Goal: Task Accomplishment & Management: Use online tool/utility

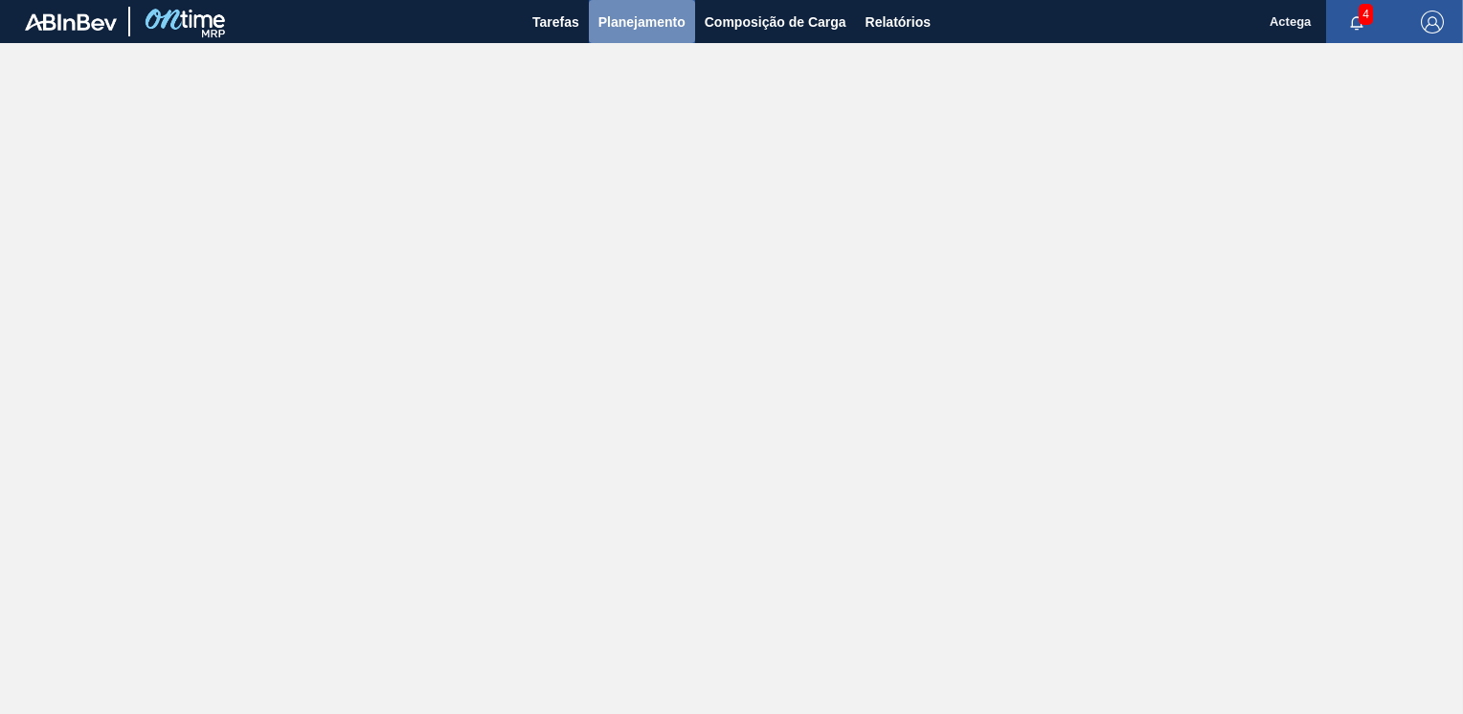
click at [660, 25] on span "Planejamento" at bounding box center [642, 22] width 87 height 23
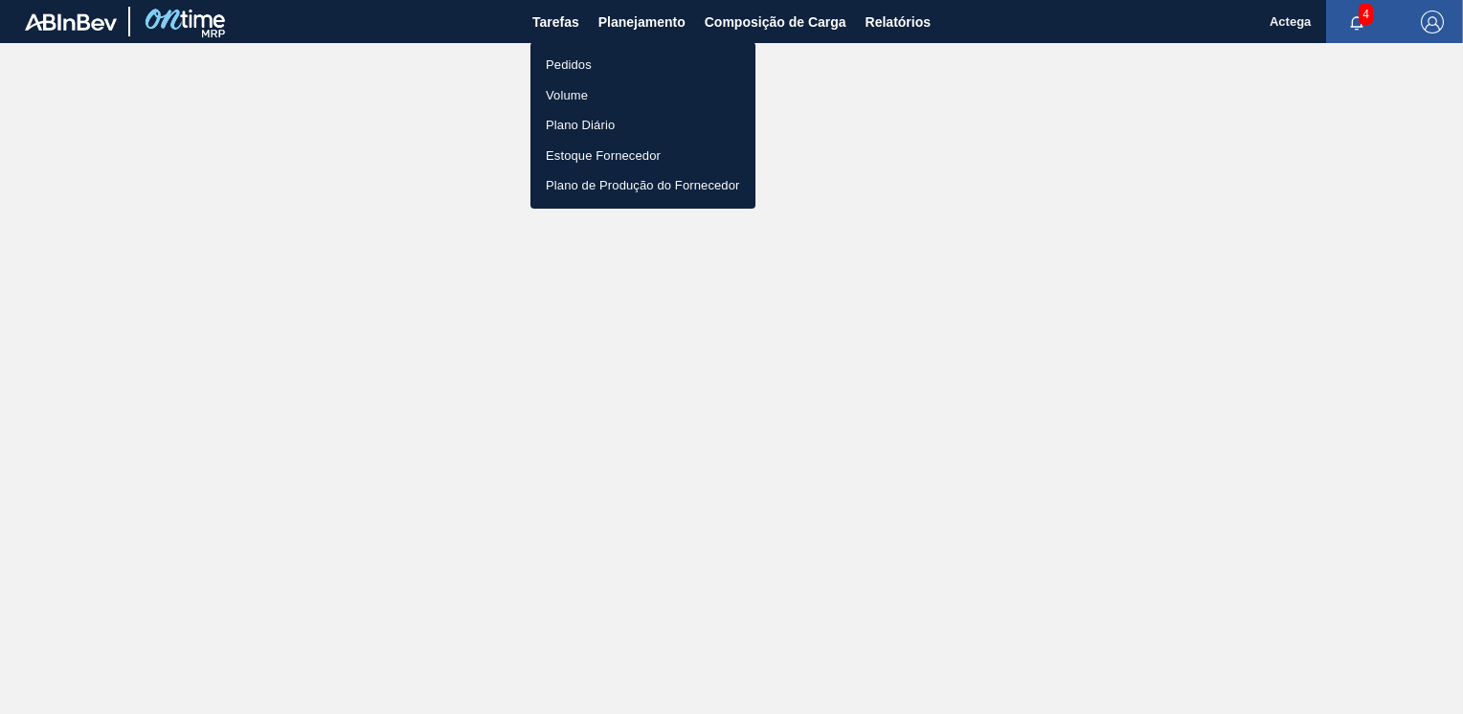
click at [773, 21] on div at bounding box center [731, 357] width 1463 height 714
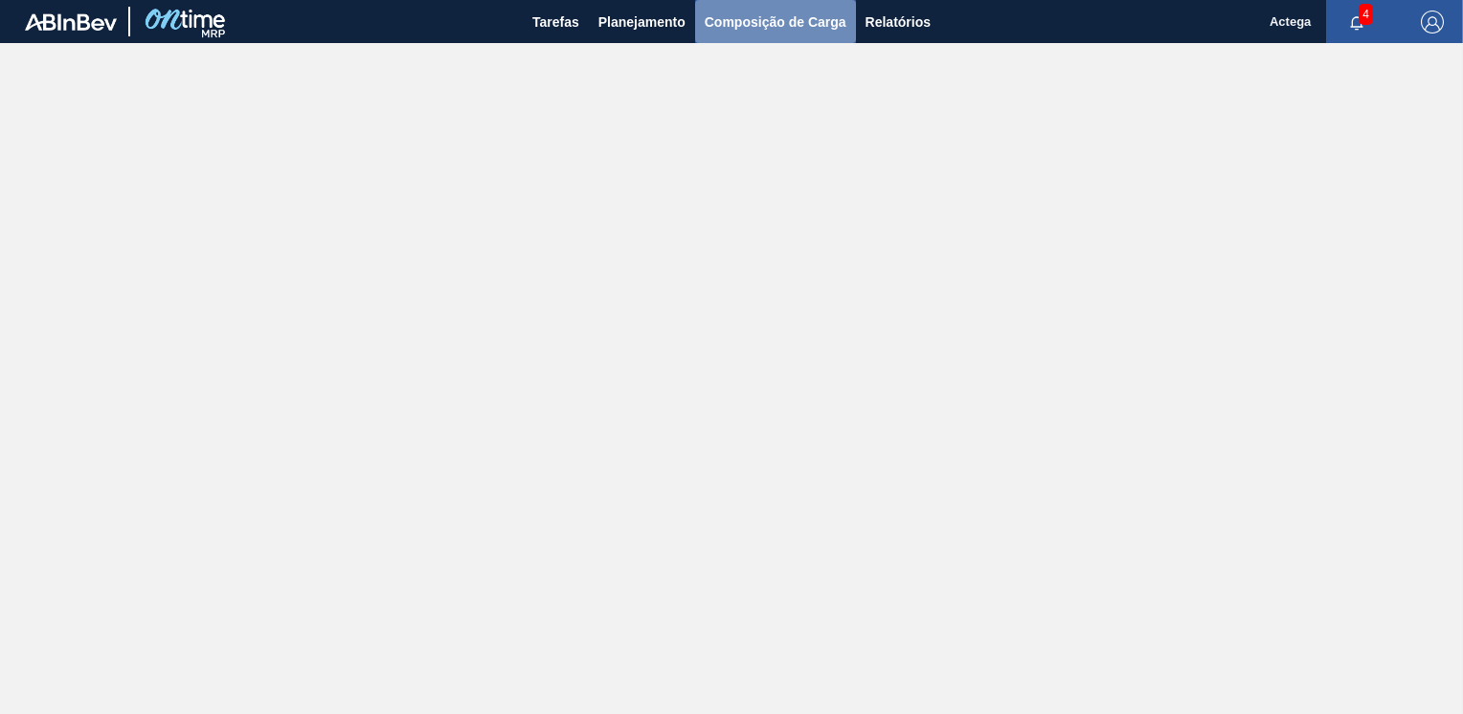
click at [759, 25] on span "Composição de Carga" at bounding box center [776, 22] width 142 height 23
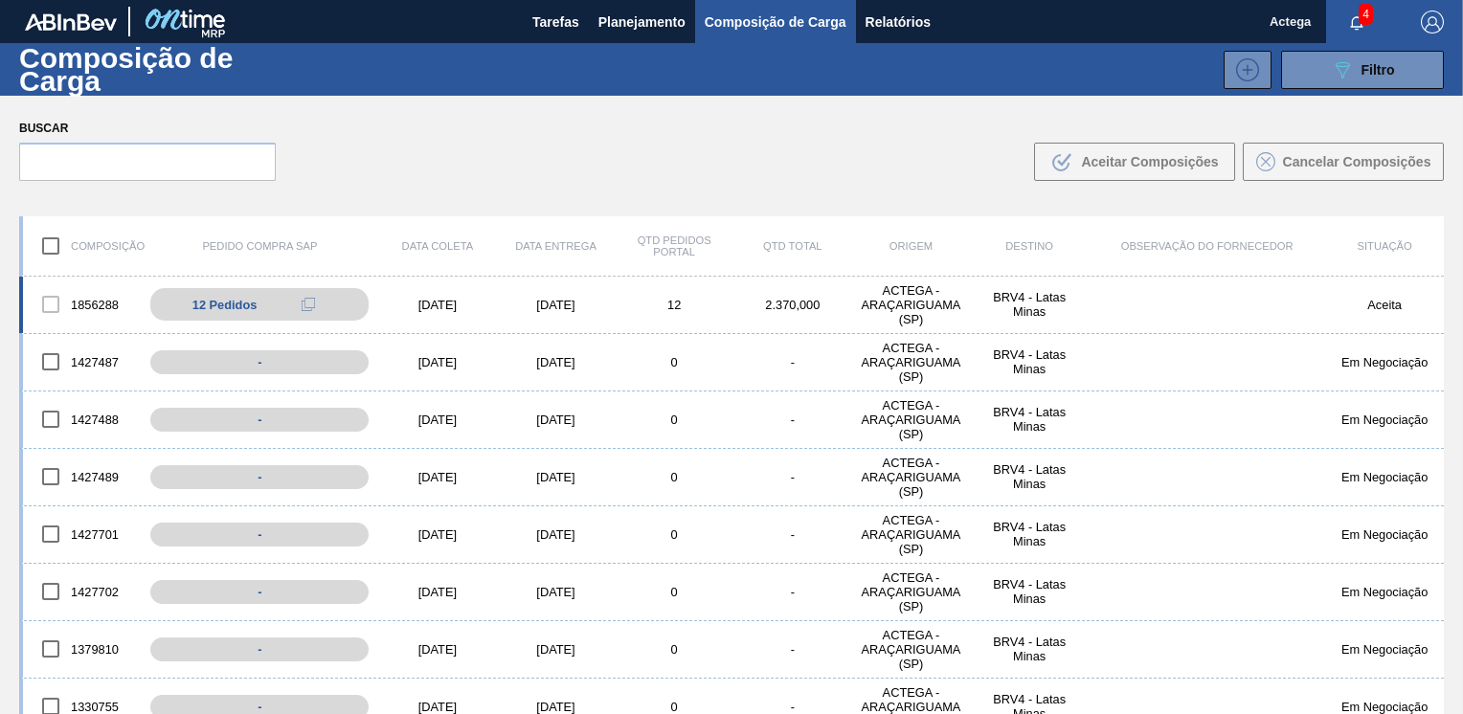
click at [502, 297] on div "1856288 12 Pedidos 5800390732 - 10 5800390732 - 20 5800390732 - 30 5800390732 -…" at bounding box center [731, 305] width 1425 height 57
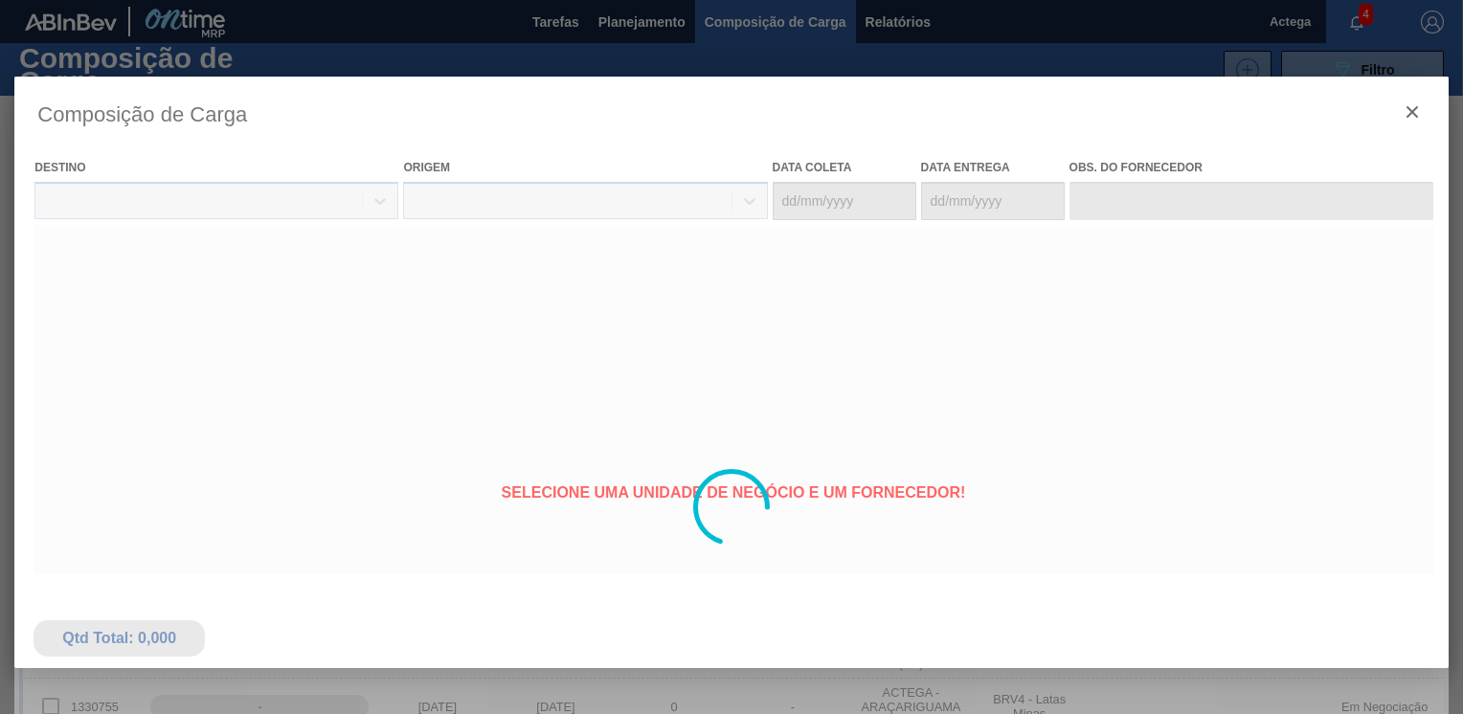
type coleta "[DATE]"
type Entrega "[DATE]"
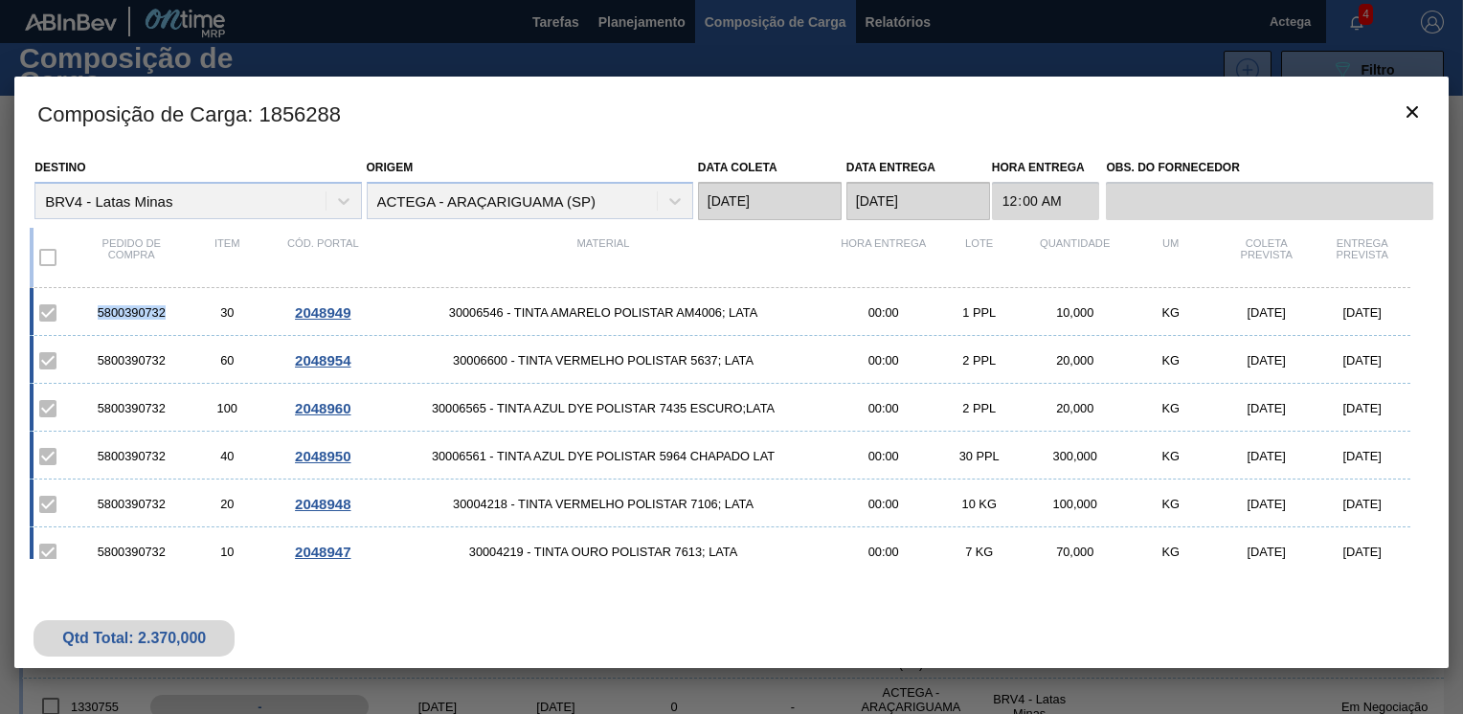
drag, startPoint x: 168, startPoint y: 305, endPoint x: 92, endPoint y: 310, distance: 75.9
click at [92, 310] on div "5800390732" at bounding box center [131, 313] width 96 height 14
copy div "5800390732"
click at [710, 320] on div "5800390732 30 2048949 30006546 - TINTA AMARELO POLISTAR AM4006; LATA 00:00 1 PP…" at bounding box center [720, 312] width 1380 height 48
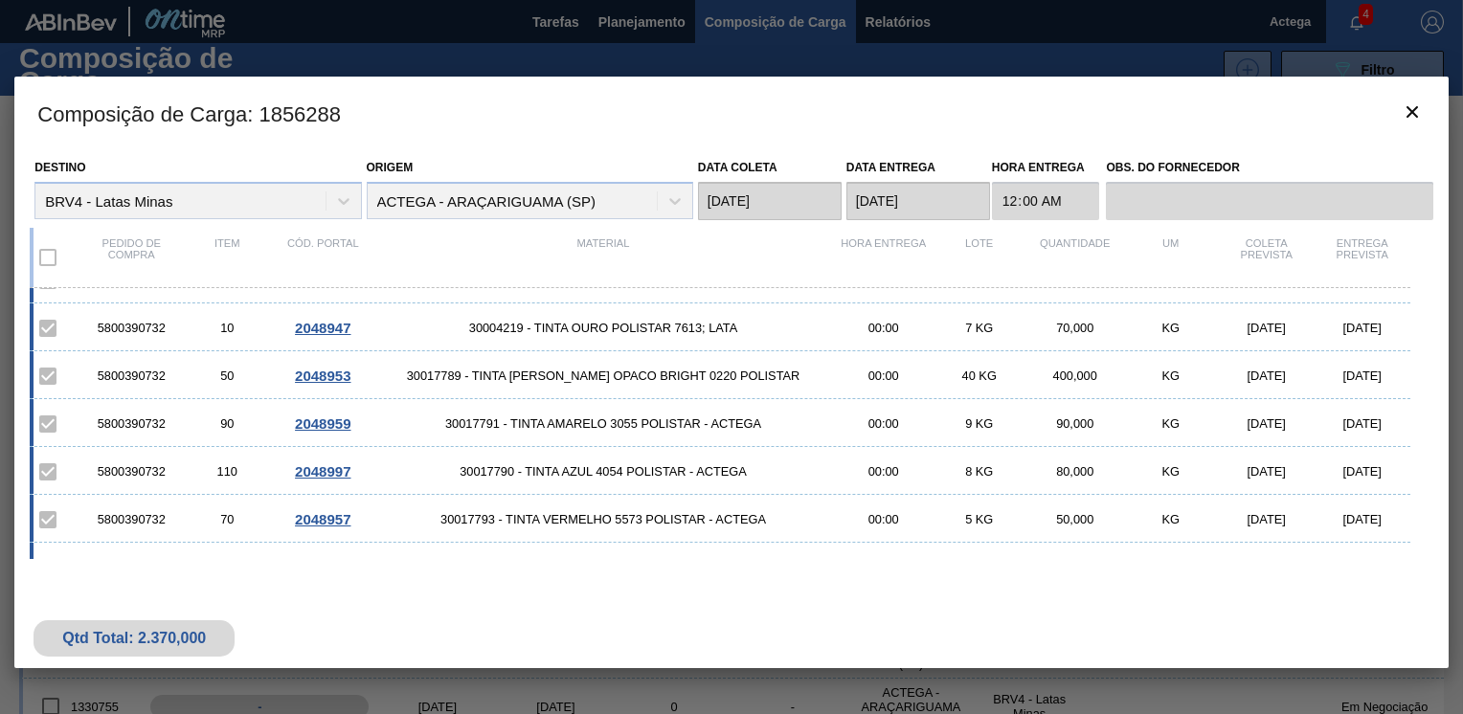
scroll to position [192, 0]
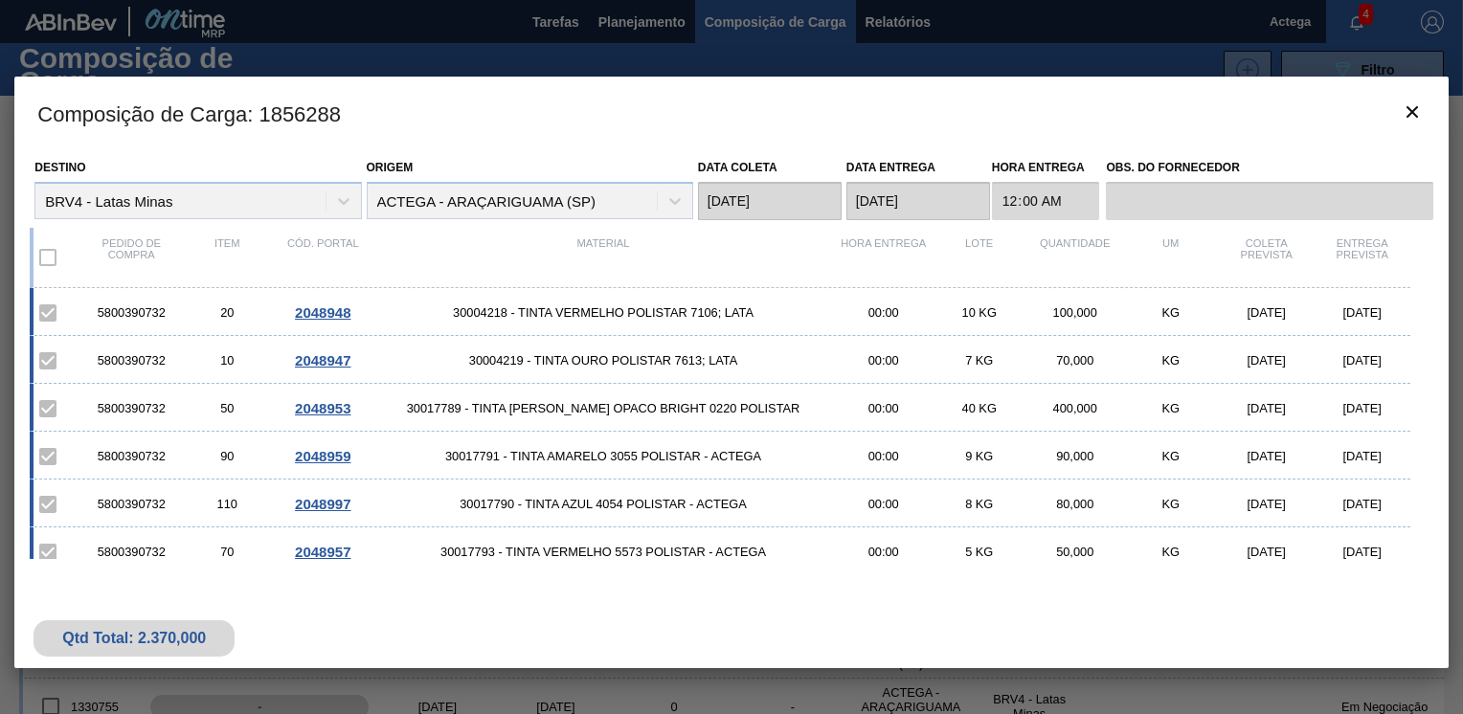
drag, startPoint x: 1425, startPoint y: 420, endPoint x: 1426, endPoint y: 439, distance: 19.2
click at [1426, 439] on div "Destino BRV4 - [PERSON_NAME] Origem ACTEGA - ARAÇARIGUAMA (SP) Data [PERSON_NAM…" at bounding box center [731, 361] width 1434 height 425
click at [1008, 619] on div "Qtd Total: 2.370,000" at bounding box center [731, 622] width 1434 height 94
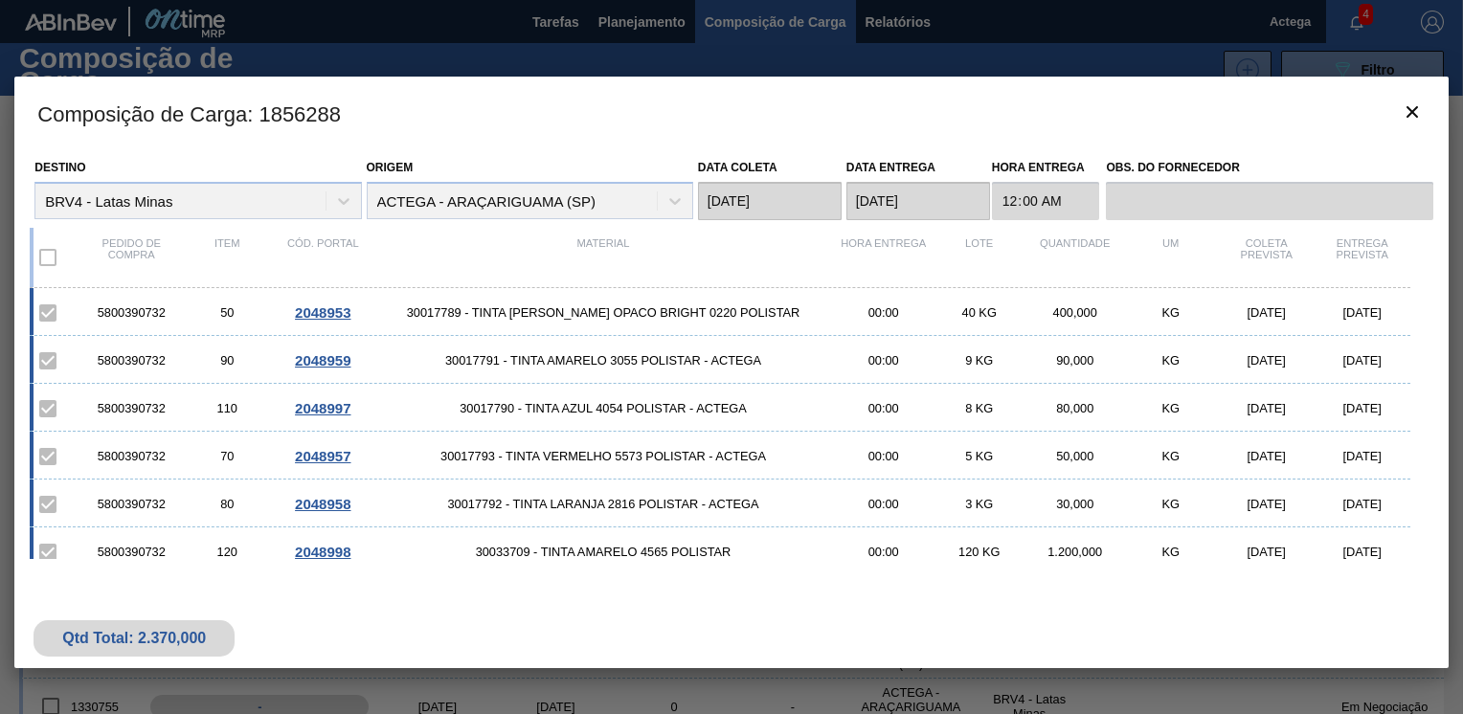
scroll to position [303, 0]
